Goal: Information Seeking & Learning: Learn about a topic

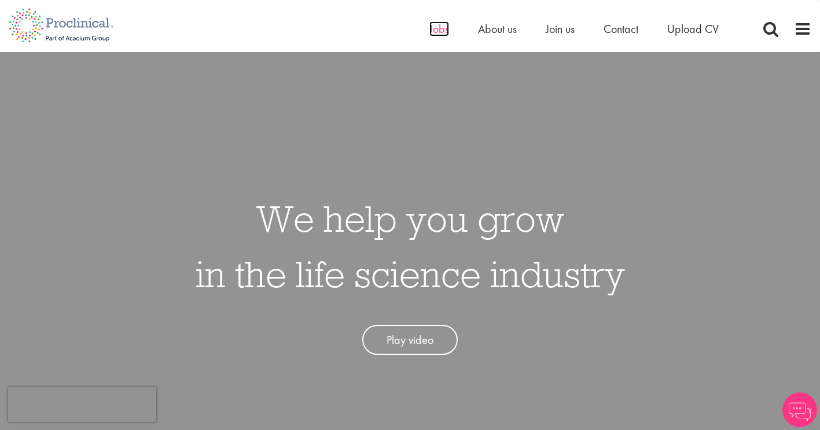
click at [435, 28] on span "Jobs" at bounding box center [439, 28] width 20 height 15
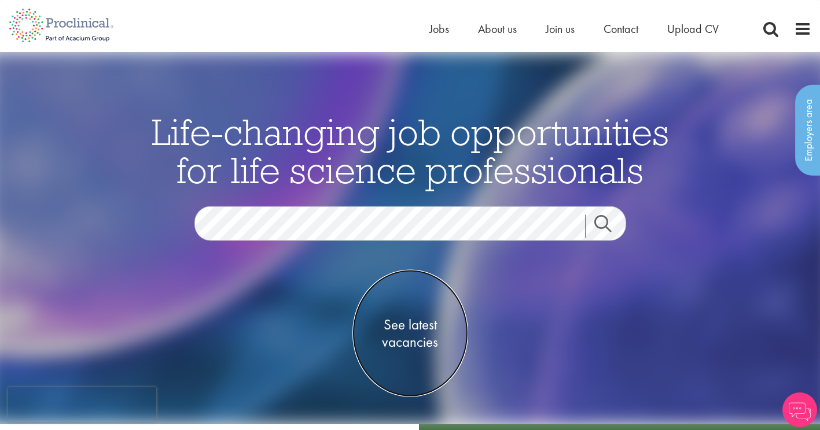
click at [411, 340] on span "See latest vacancies" at bounding box center [410, 334] width 116 height 35
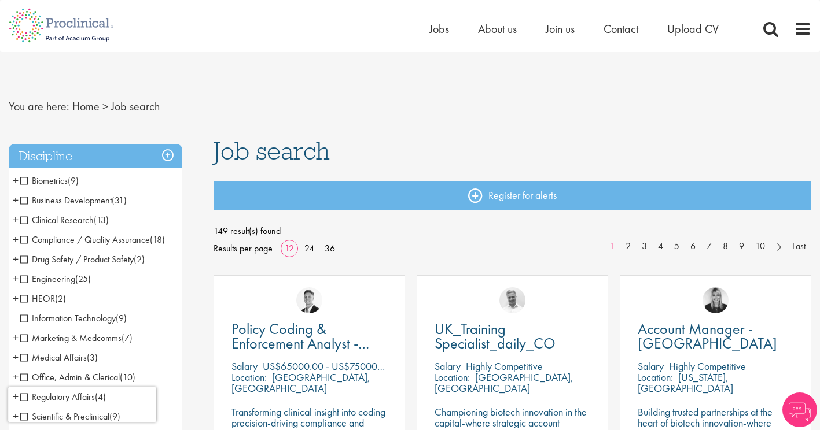
click at [25, 220] on span "Clinical Research" at bounding box center [56, 220] width 73 height 12
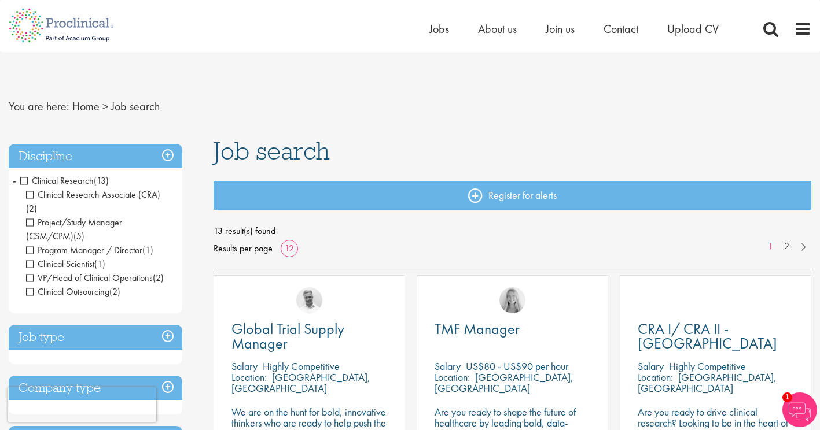
click at [22, 177] on span "Clinical Research" at bounding box center [56, 181] width 73 height 12
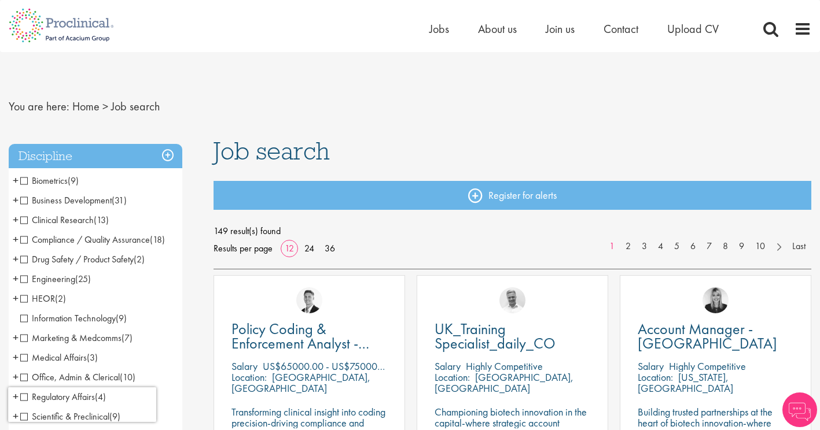
click at [25, 220] on span "Clinical Research" at bounding box center [56, 220] width 73 height 12
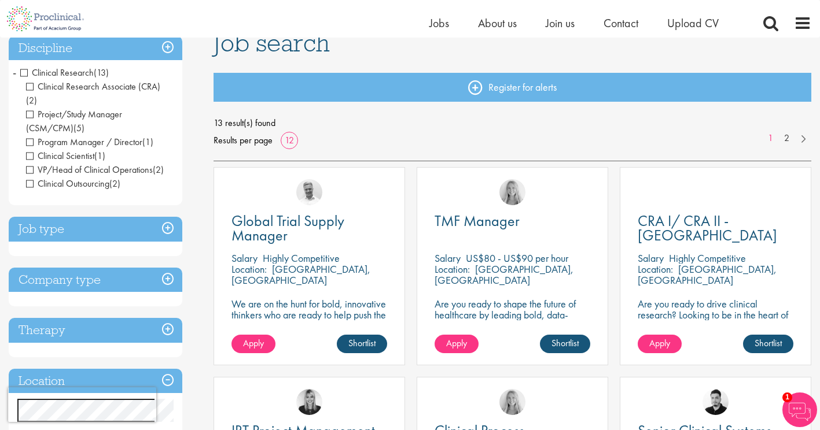
scroll to position [93, 0]
click at [30, 150] on span "Clinical Scientist" at bounding box center [60, 156] width 68 height 12
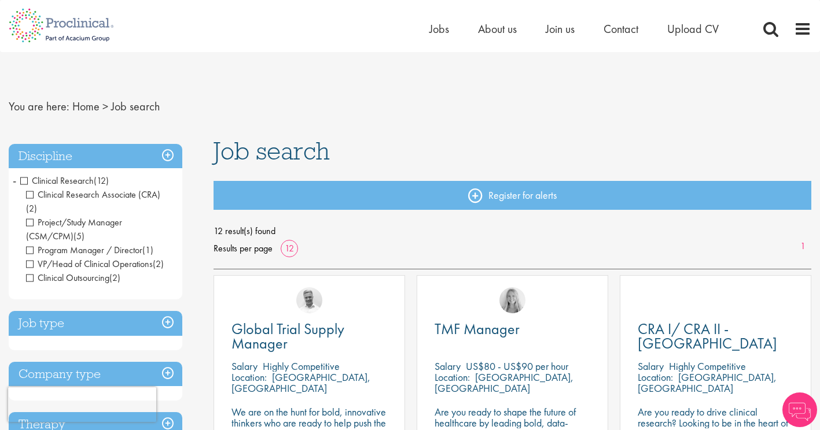
click at [32, 244] on span "Program Manager / Director" at bounding box center [84, 250] width 116 height 12
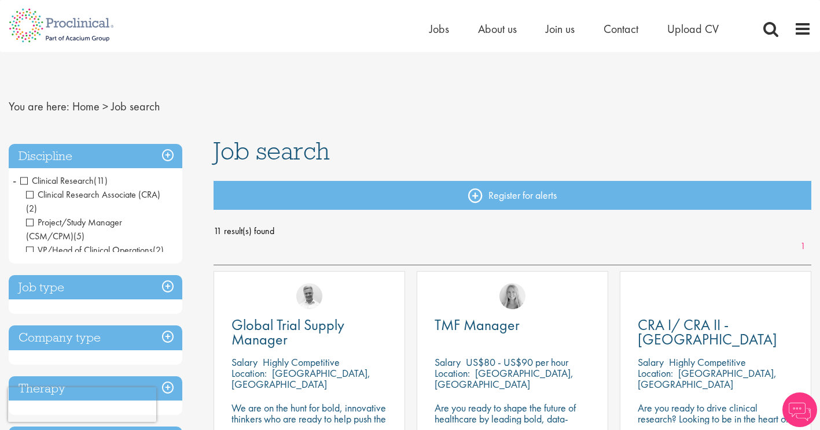
click at [32, 237] on div "Discipline Clinical Research (11) - + Clinical Research Associate (CRA) (2) Pro…" at bounding box center [96, 321] width 174 height 354
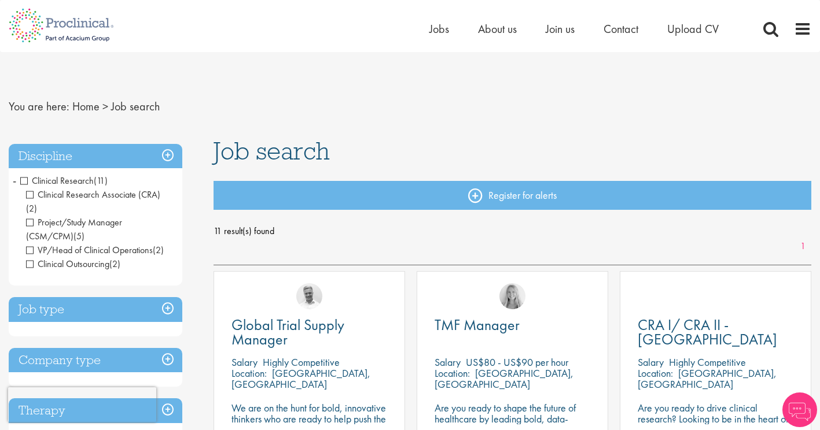
click at [32, 258] on span "Clinical Outsourcing" at bounding box center [67, 264] width 83 height 12
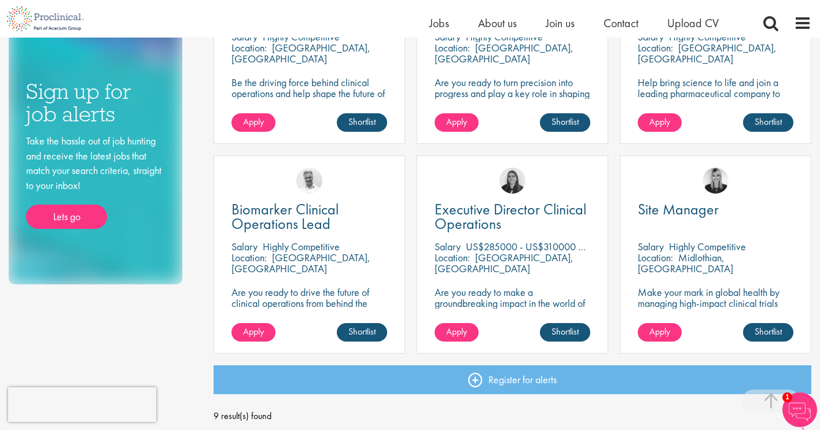
scroll to position [521, 0]
click at [479, 303] on p "Are you ready to make a groundbreaking impact in the world of biotechnology? Jo…" at bounding box center [513, 314] width 156 height 55
click at [468, 220] on span "Executive Director Clinical Operations" at bounding box center [511, 217] width 152 height 34
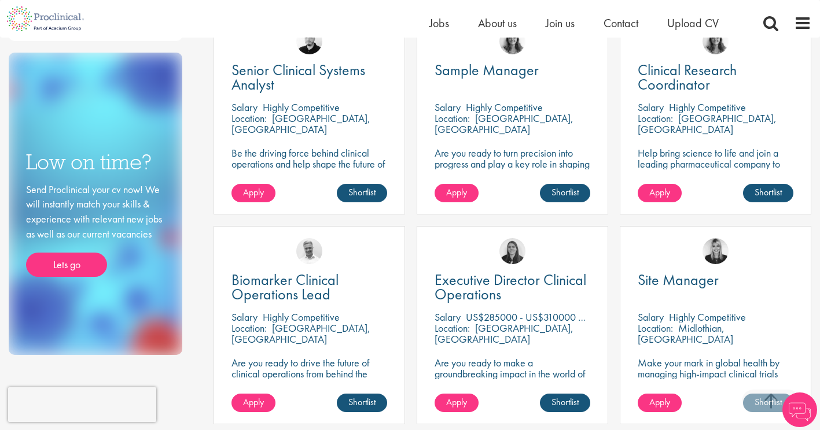
scroll to position [444, 0]
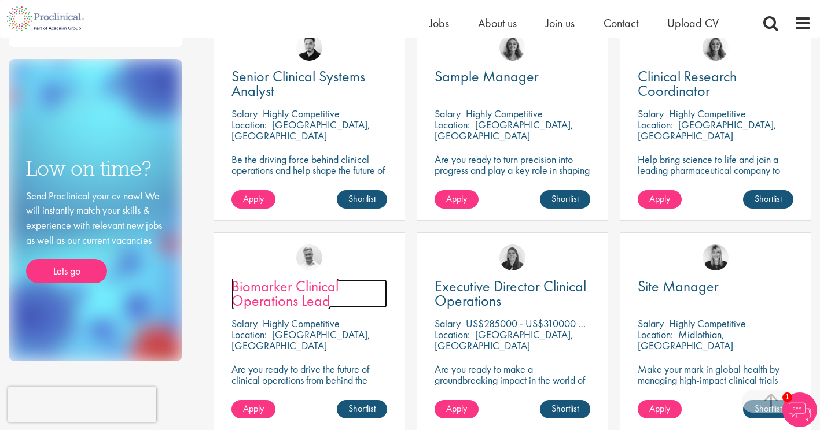
click at [303, 296] on span "Biomarker Clinical Operations Lead" at bounding box center [284, 294] width 107 height 34
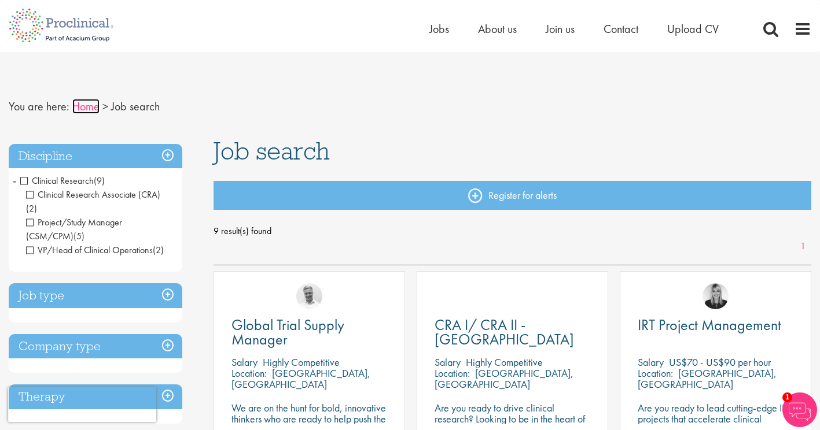
click at [92, 106] on link "Home" at bounding box center [85, 106] width 27 height 15
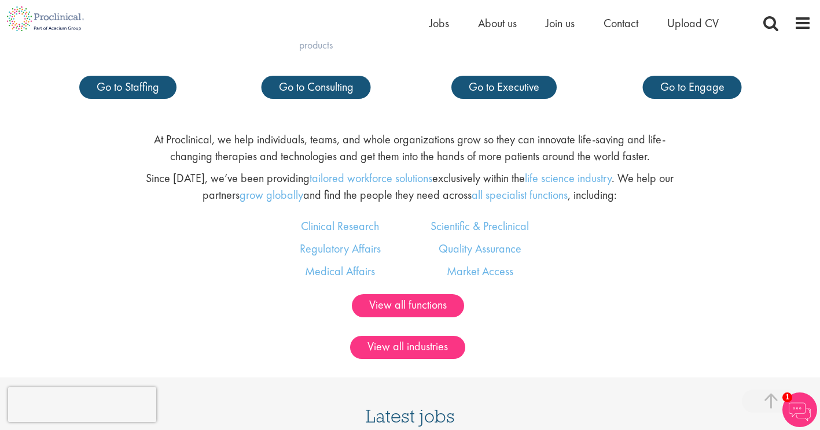
scroll to position [630, 0]
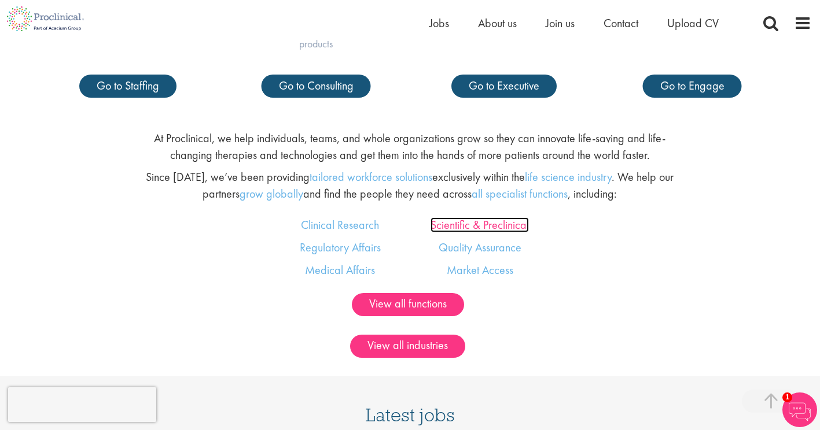
click at [461, 226] on link "Scientific & Preclinical" at bounding box center [479, 225] width 98 height 15
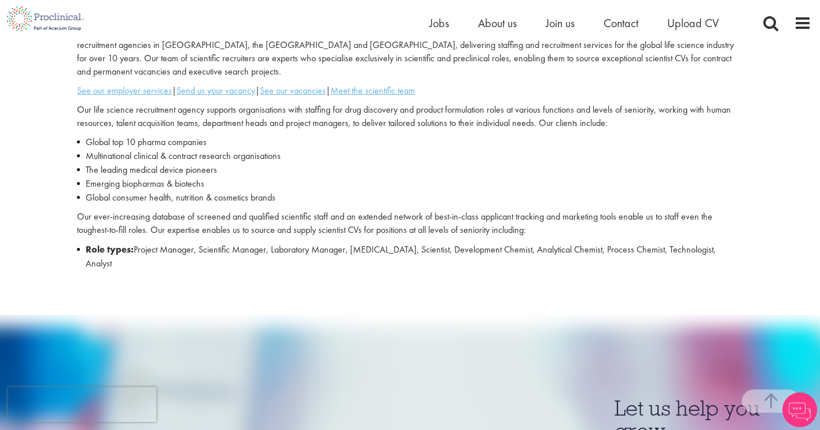
scroll to position [372, 0]
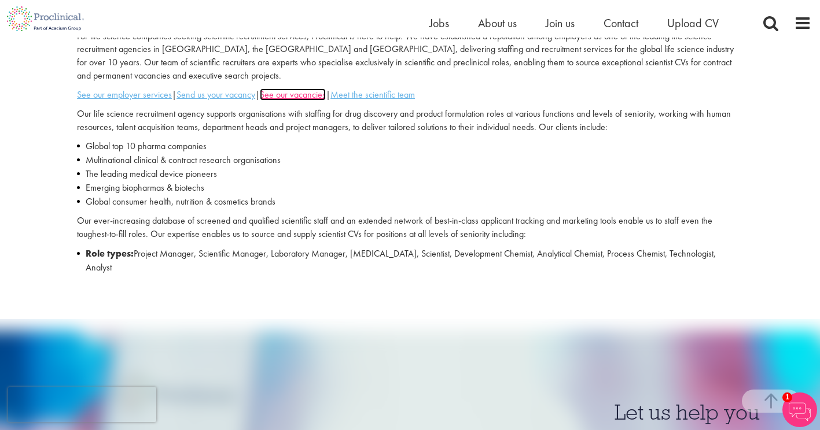
click at [310, 95] on u "See our vacancies" at bounding box center [293, 95] width 66 height 12
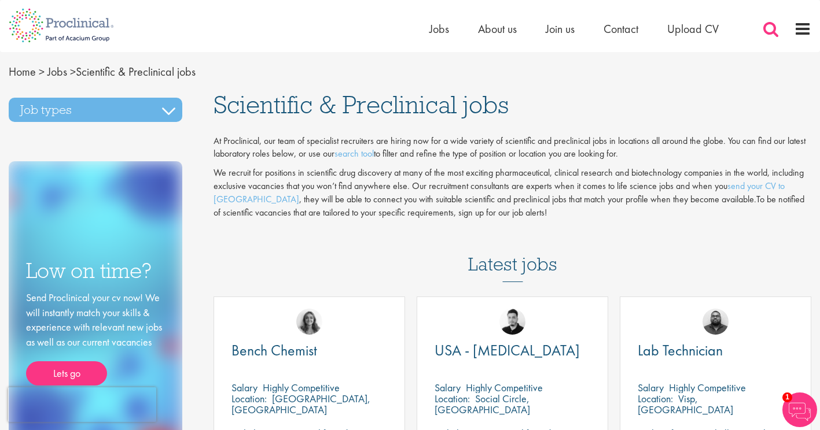
click at [770, 31] on span at bounding box center [770, 28] width 17 height 17
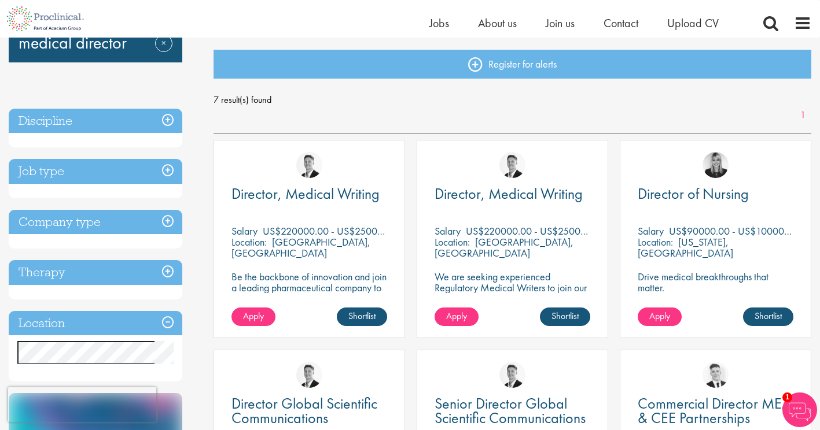
scroll to position [120, 0]
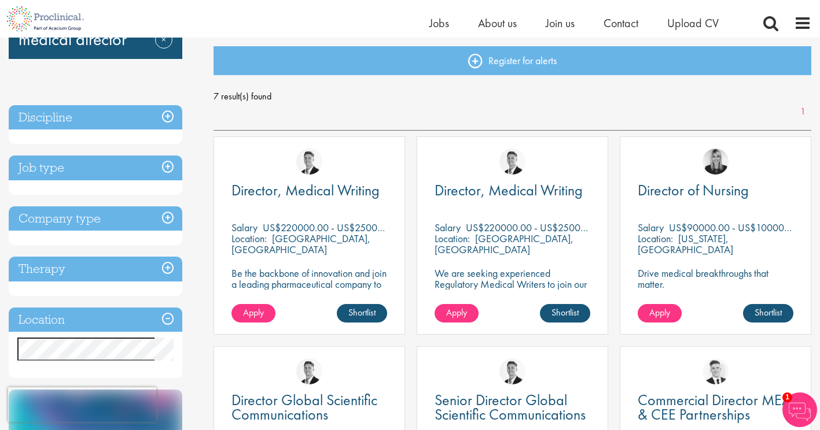
click at [81, 122] on h3 "Discipline" at bounding box center [96, 117] width 174 height 25
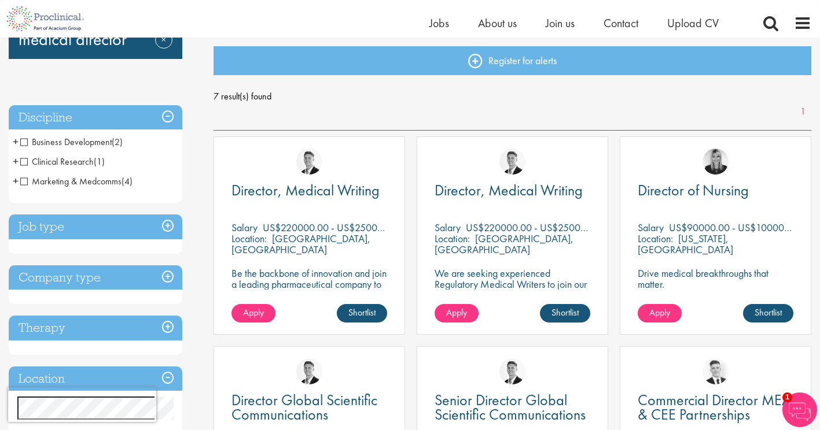
click at [24, 161] on span "Clinical Research" at bounding box center [56, 162] width 73 height 12
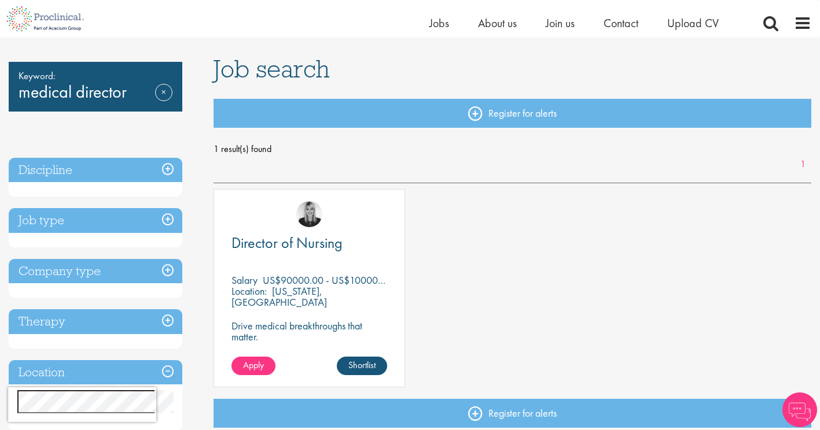
scroll to position [68, 0]
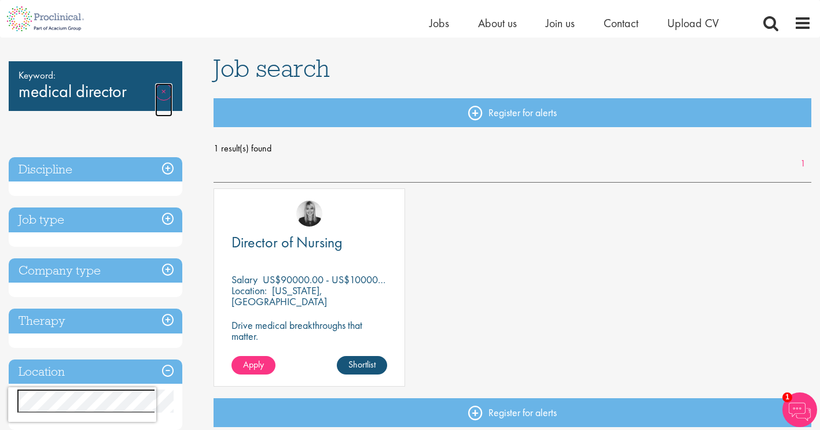
click at [165, 90] on link "Remove" at bounding box center [163, 100] width 17 height 34
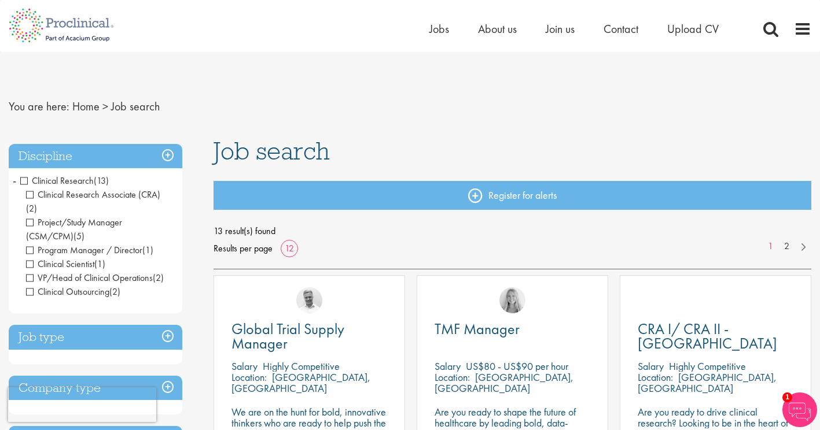
click at [30, 194] on span "Clinical Research Associate (CRA)" at bounding box center [93, 195] width 134 height 12
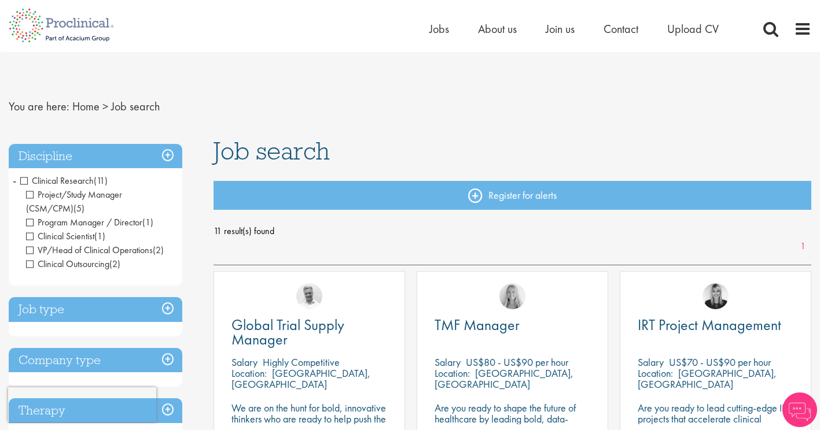
click at [28, 193] on div "Discipline Clinical Research (11) - + Project/Study Manager (CSM/CPM) (5) Progr…" at bounding box center [96, 215] width 174 height 142
click at [28, 193] on span "Project/Study Manager (CSM/CPM)" at bounding box center [74, 202] width 96 height 26
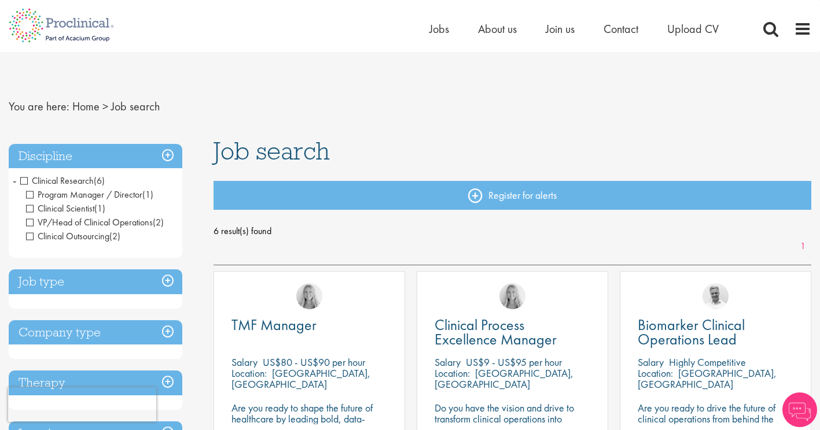
click at [29, 207] on span "Clinical Scientist" at bounding box center [60, 209] width 68 height 12
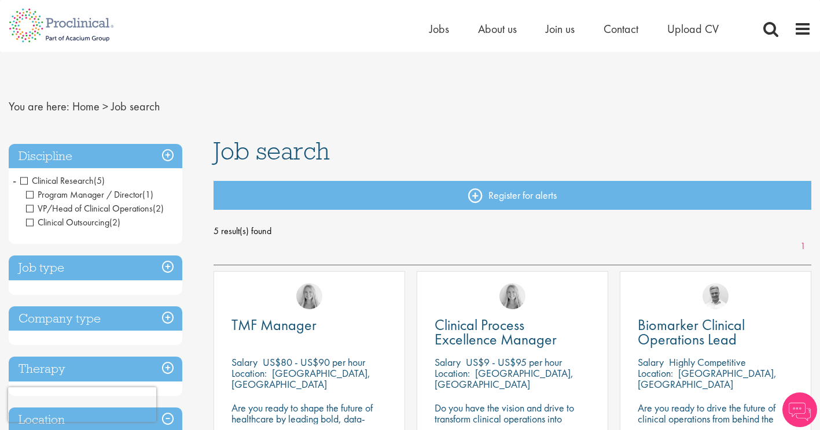
click at [30, 220] on span "Clinical Outsourcing" at bounding box center [67, 222] width 83 height 12
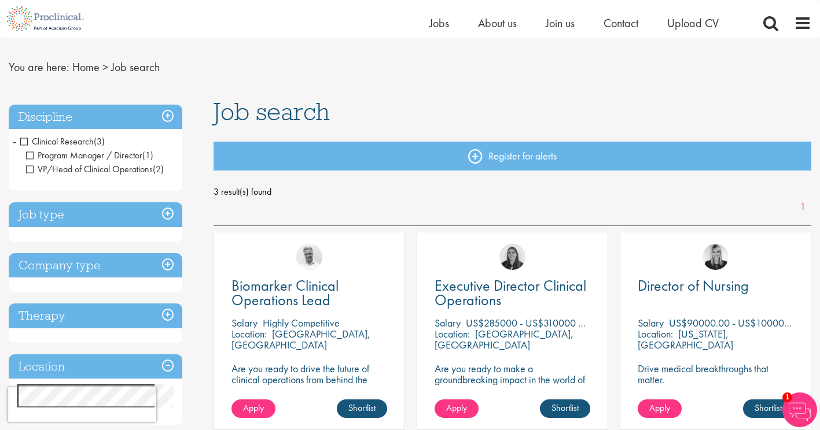
scroll to position [23, 0]
